Goal: Check status: Check status

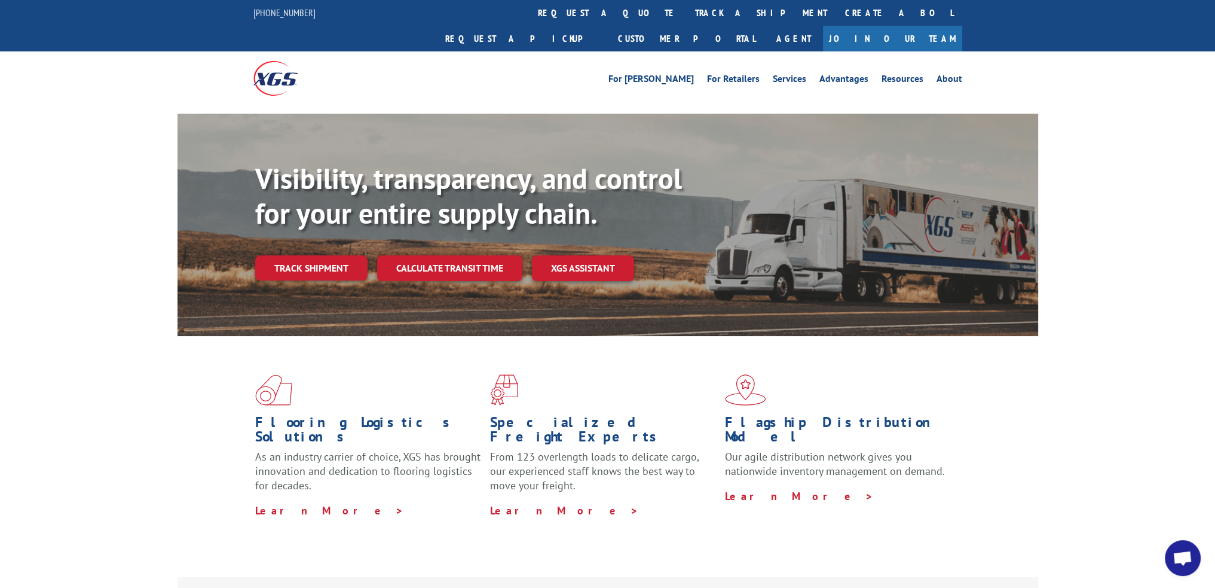
click at [686, 12] on link "track a shipment" at bounding box center [761, 13] width 150 height 26
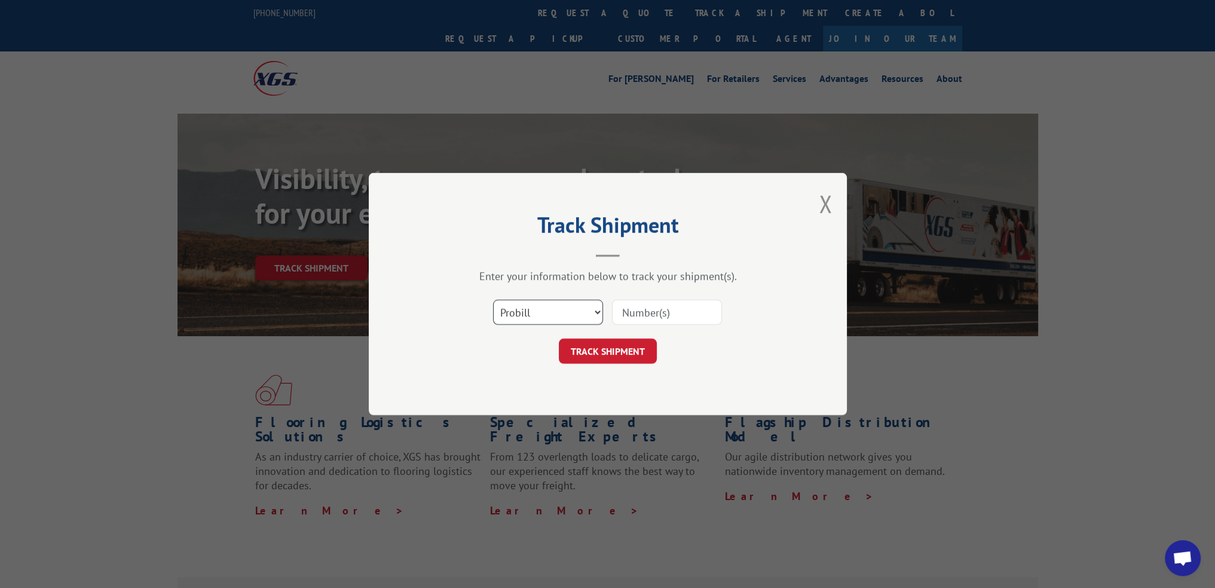
click at [535, 315] on select "Select category... Probill BOL PO" at bounding box center [548, 311] width 110 height 25
select select "bol"
click at [493, 299] on select "Select category... Probill BOL PO" at bounding box center [548, 311] width 110 height 25
click at [659, 313] on input at bounding box center [667, 311] width 110 height 25
click at [618, 345] on button "TRACK SHIPMENT" at bounding box center [608, 350] width 98 height 25
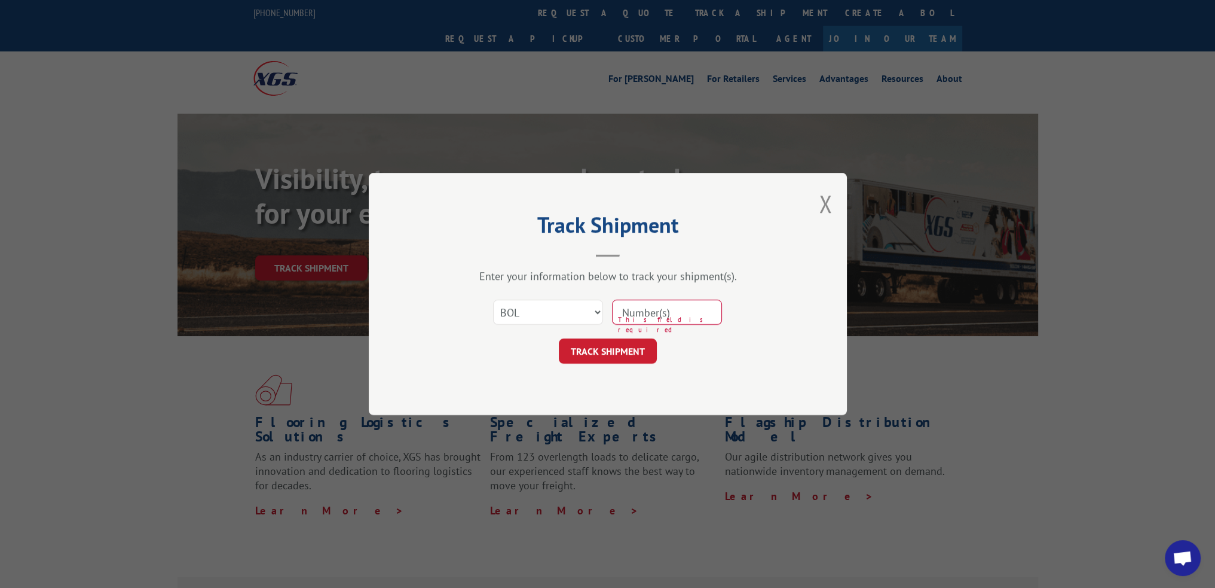
click at [680, 308] on input at bounding box center [667, 311] width 110 height 25
paste input "6DY4227"
type input "6DY4227"
click at [623, 353] on button "TRACK SHIPMENT" at bounding box center [608, 350] width 98 height 25
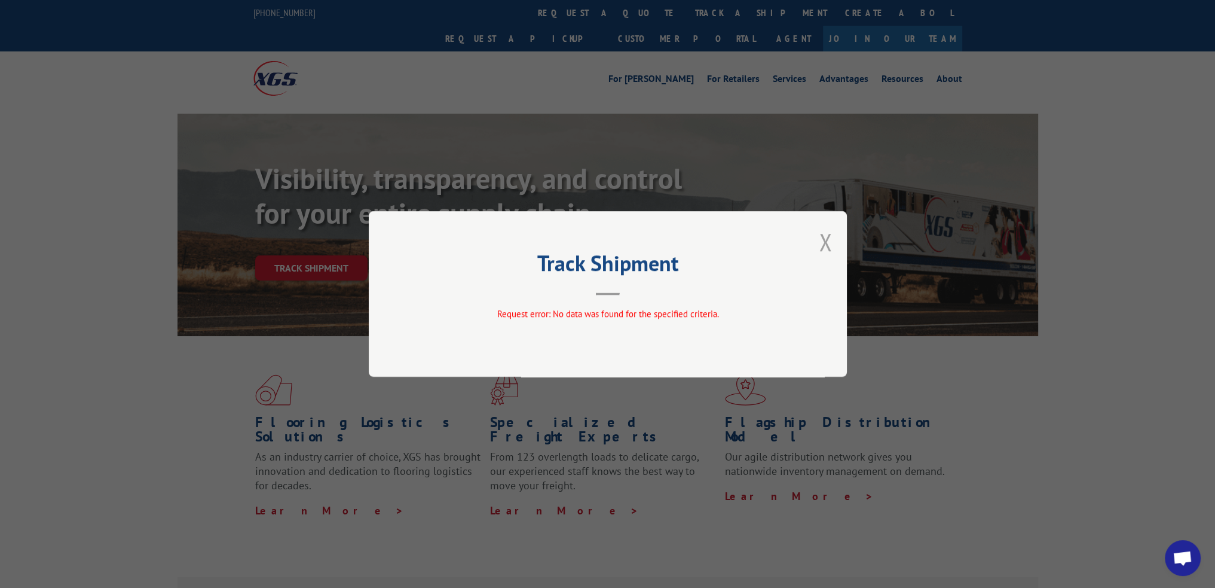
click at [831, 243] on button "Close modal" at bounding box center [825, 242] width 13 height 32
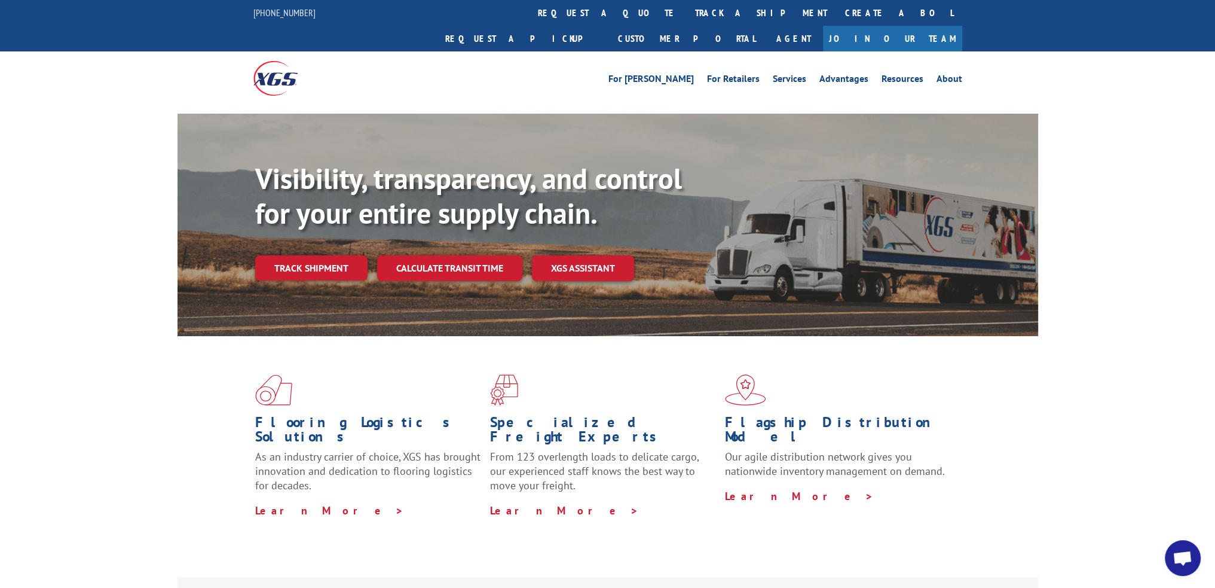
drag, startPoint x: 591, startPoint y: 14, endPoint x: 579, endPoint y: 39, distance: 28.3
click at [686, 14] on link "track a shipment" at bounding box center [761, 13] width 150 height 26
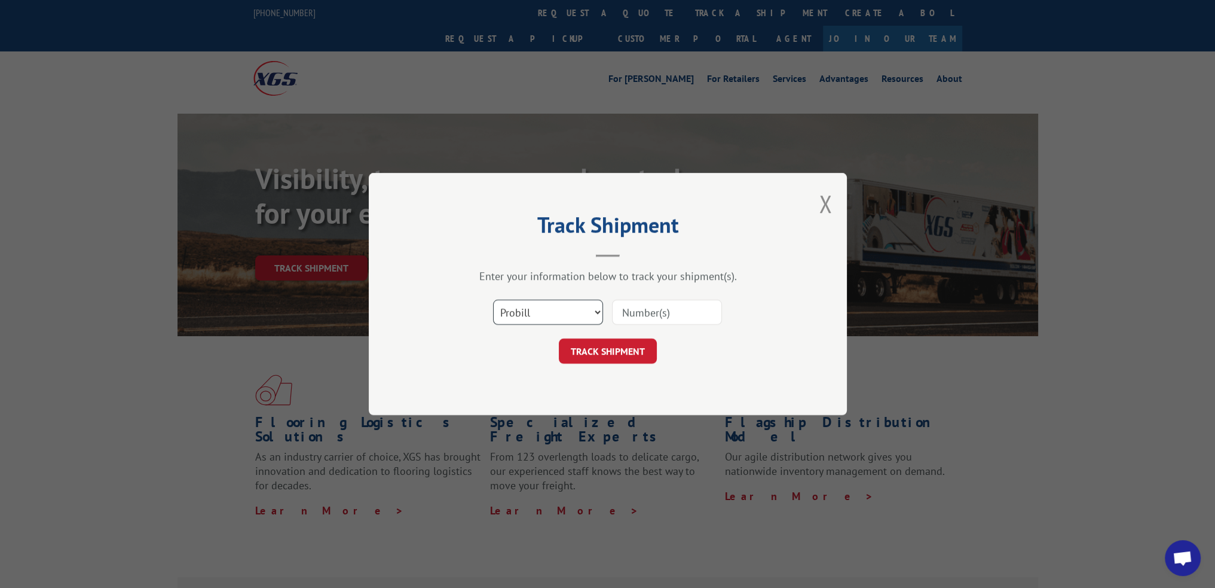
click at [526, 322] on select "Select category... Probill BOL PO" at bounding box center [548, 311] width 110 height 25
select select "bol"
click at [493, 299] on select "Select category... Probill BOL PO" at bounding box center [548, 311] width 110 height 25
click at [656, 296] on div "Select category... Probill BOL PO" at bounding box center [608, 311] width 359 height 39
drag, startPoint x: 646, startPoint y: 321, endPoint x: 636, endPoint y: 333, distance: 15.3
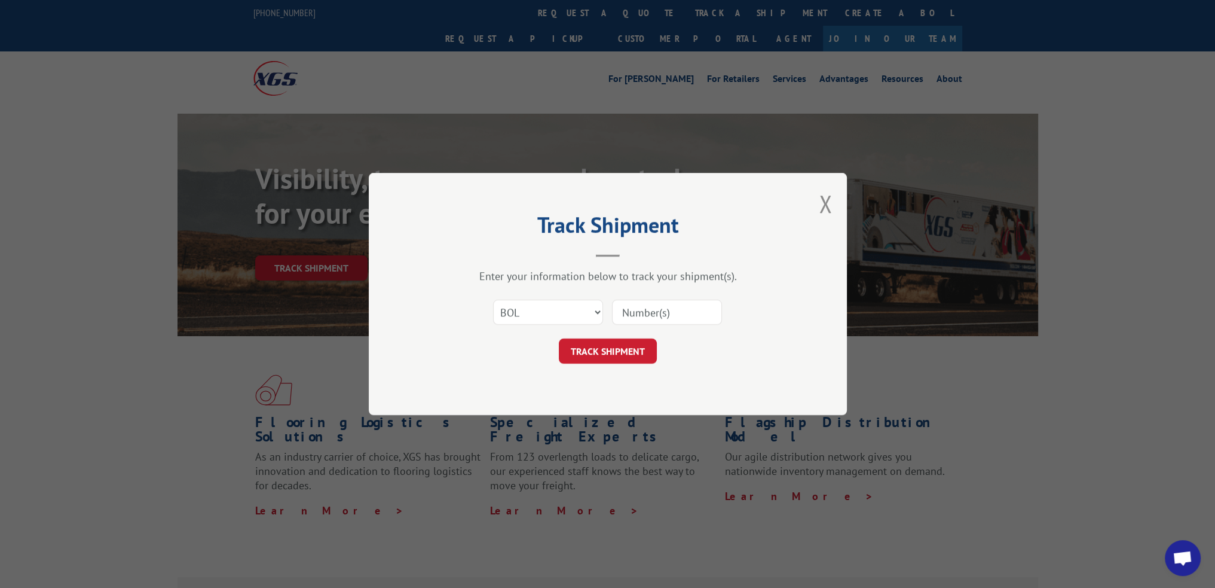
click at [646, 321] on input at bounding box center [667, 311] width 110 height 25
paste input "6DY0409"
type input "6DY0409"
click at [615, 354] on button "TRACK SHIPMENT" at bounding box center [608, 350] width 98 height 25
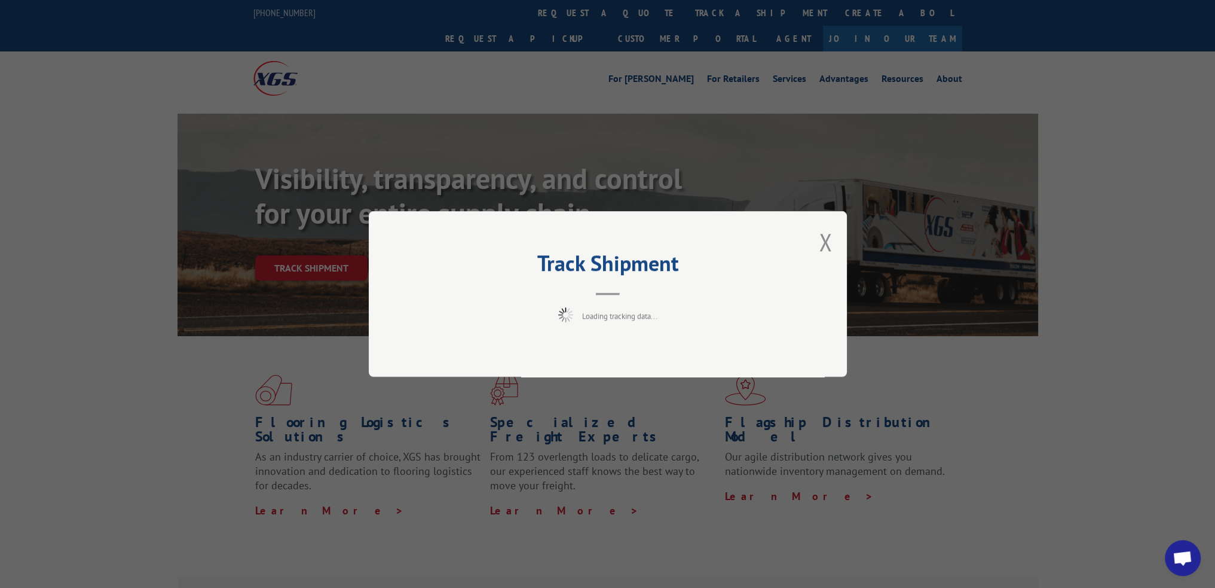
scroll to position [4, 0]
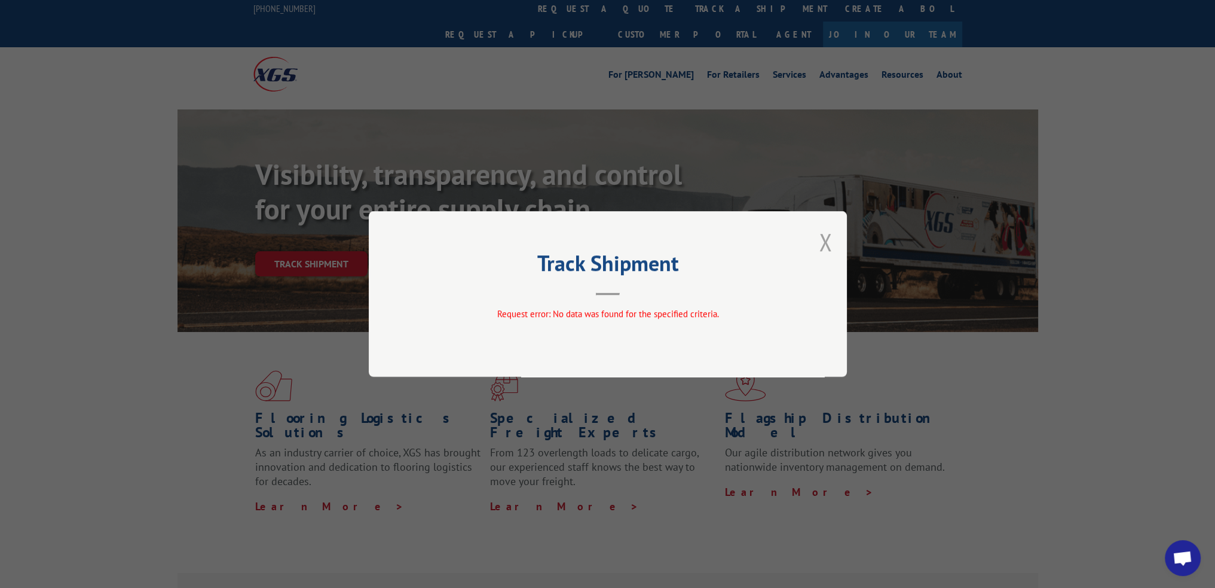
click at [825, 246] on button "Close modal" at bounding box center [825, 242] width 13 height 32
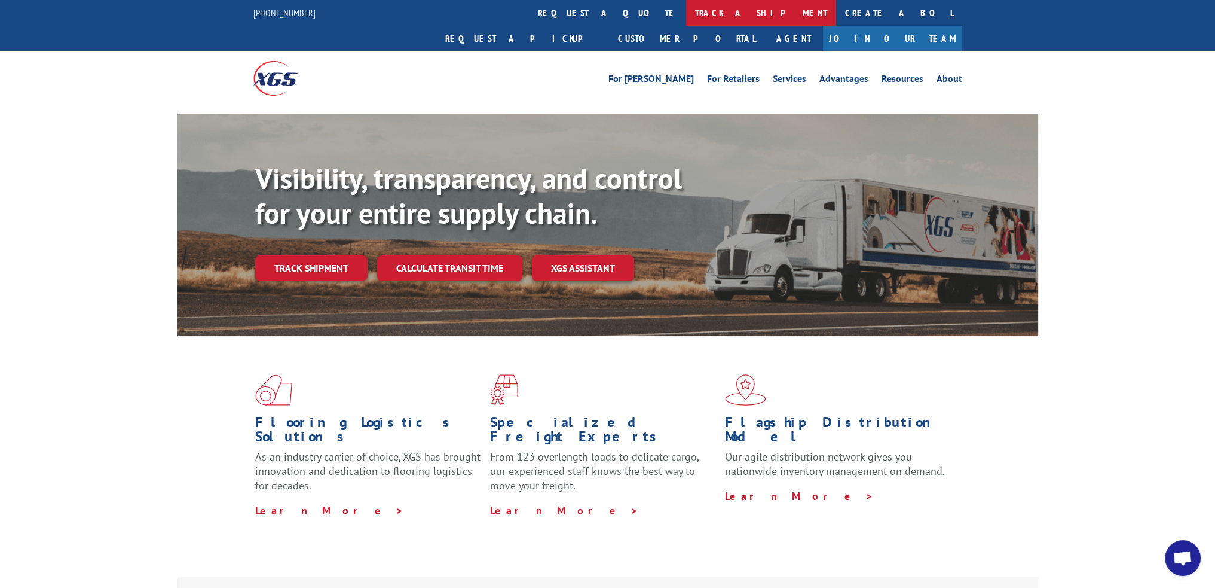
click at [686, 23] on link "track a shipment" at bounding box center [761, 13] width 150 height 26
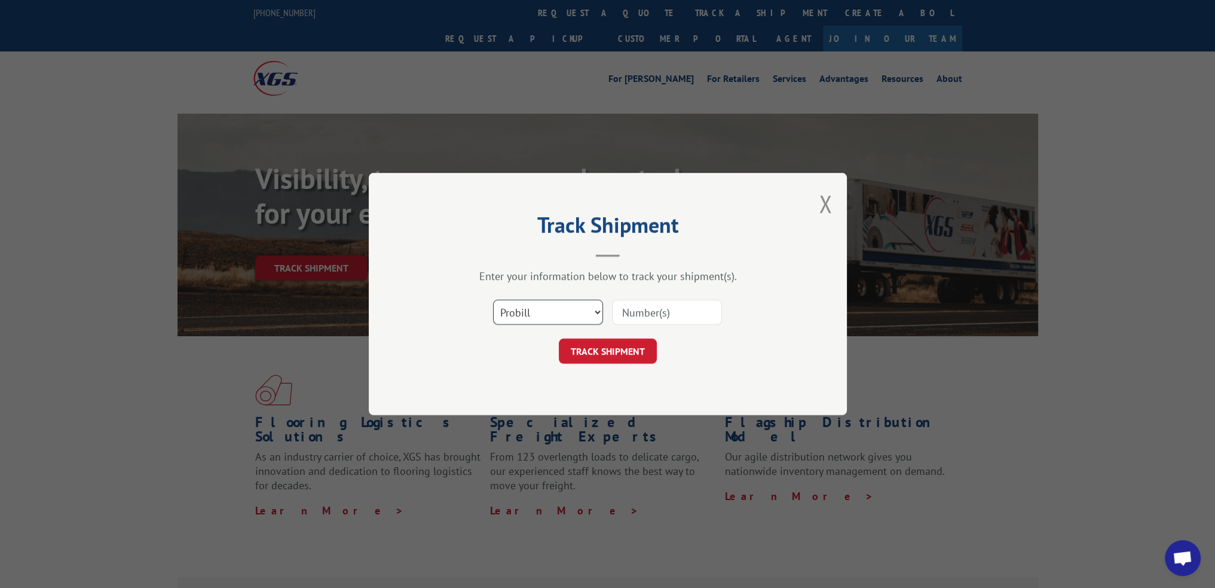
click at [595, 317] on select "Select category... Probill BOL PO" at bounding box center [548, 311] width 110 height 25
select select "bol"
click at [493, 299] on select "Select category... Probill BOL PO" at bounding box center [548, 311] width 110 height 25
click at [643, 304] on input at bounding box center [667, 311] width 110 height 25
paste input "6DL1148"
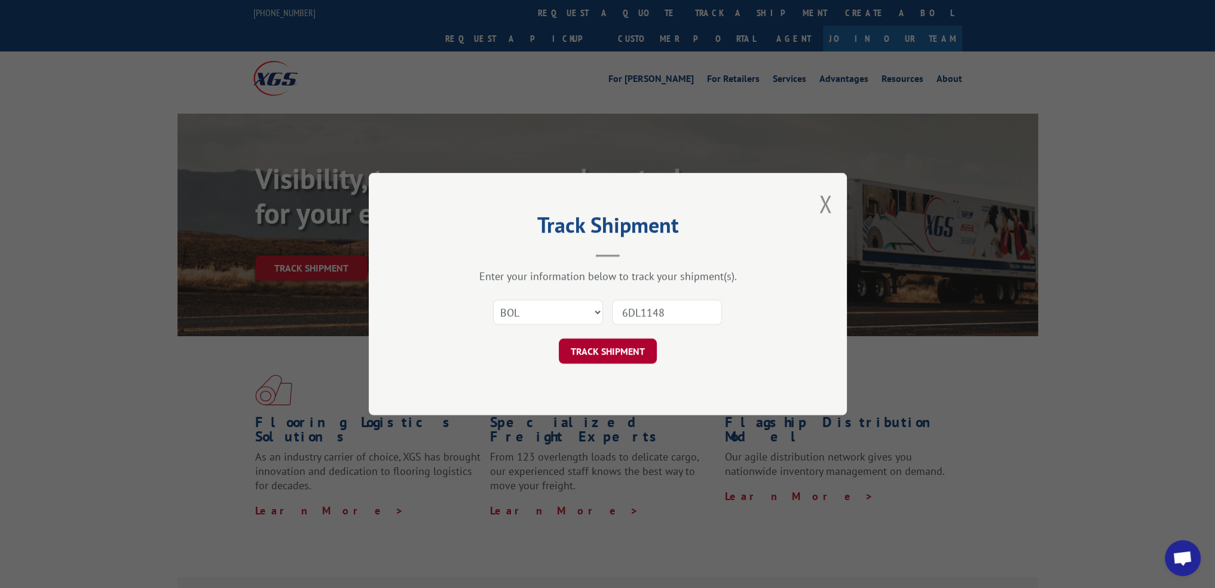
type input "6DL1148"
click at [600, 357] on button "TRACK SHIPMENT" at bounding box center [608, 350] width 98 height 25
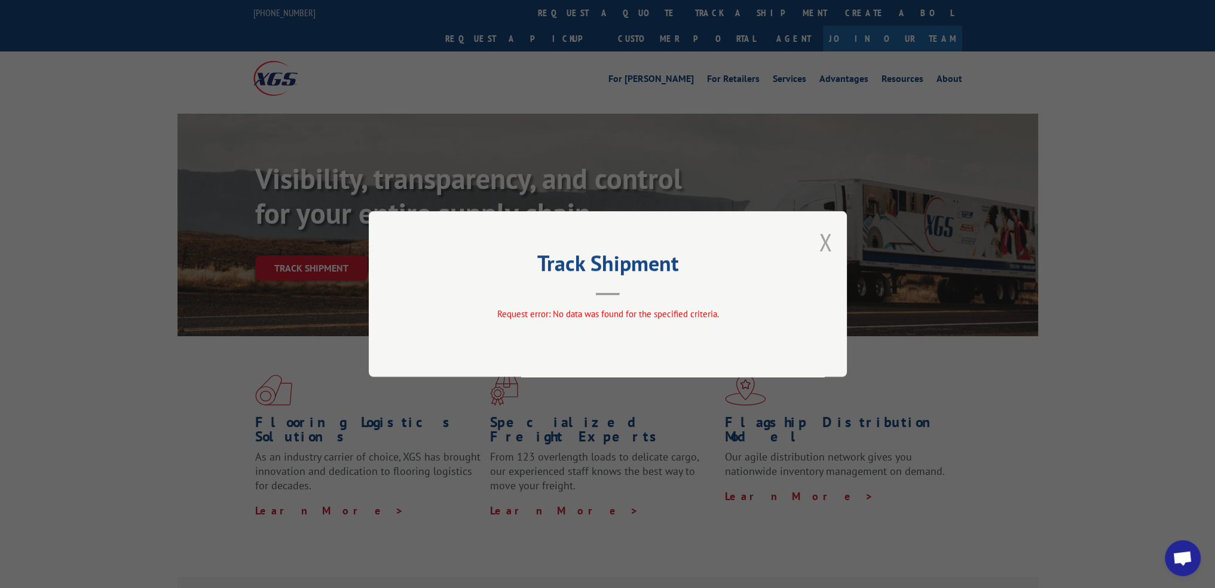
click at [817, 236] on div "Track Shipment Request error: No data was found for the specified criteria." at bounding box center [608, 294] width 478 height 166
